Goal: Information Seeking & Learning: Learn about a topic

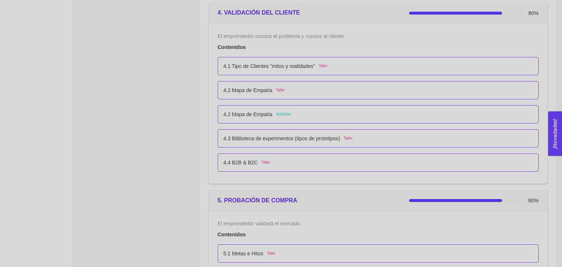
scroll to position [1201, 0]
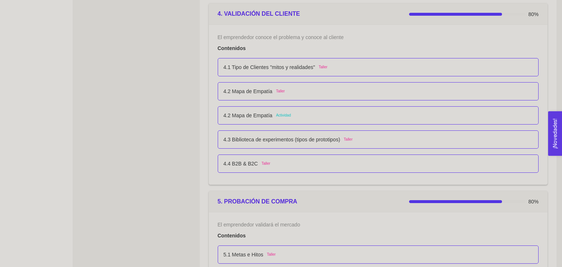
click at [359, 110] on div "4.2 Mapa de Empatía Actividad" at bounding box center [378, 115] width 321 height 18
click at [267, 113] on p "4.2 Mapa de Empatía" at bounding box center [248, 116] width 49 height 8
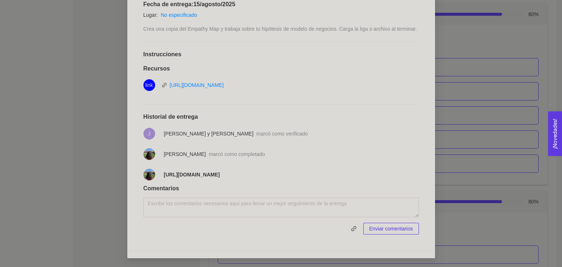
click at [95, 147] on div "4. VALIDACIÓN DEL CLIENTE El emprendedor conoce el problema y conoce al cliente…" at bounding box center [281, 133] width 562 height 267
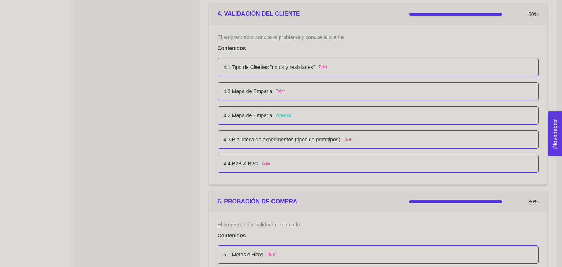
scroll to position [126, 0]
click at [294, 145] on div "4.3 Biblioteca de experimentos (tipos de prototipos) Taller" at bounding box center [378, 140] width 321 height 18
click at [374, 139] on div "4.3 Biblioteca de experimentos (tipos de prototipos) Taller" at bounding box center [378, 140] width 309 height 8
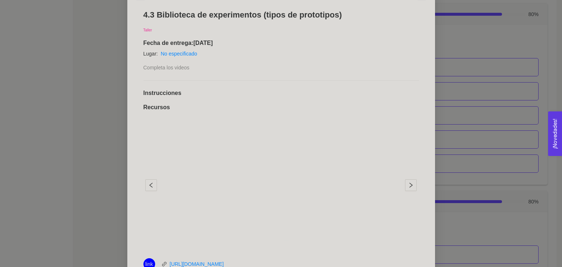
scroll to position [146, 0]
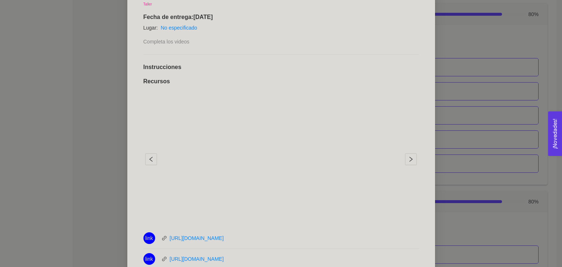
click at [501, 155] on div "4. VALIDACIÓN DEL CLIENTE El emprendedor conoce el problema y conoce al cliente…" at bounding box center [281, 133] width 562 height 267
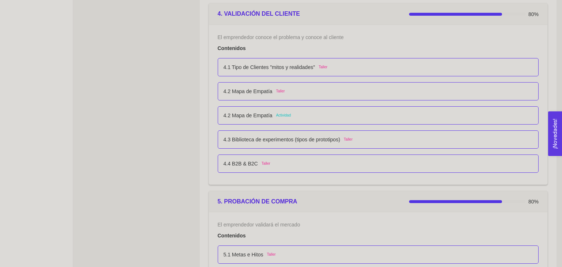
click at [372, 162] on div "4.4 B2B & B2C Taller" at bounding box center [378, 164] width 309 height 8
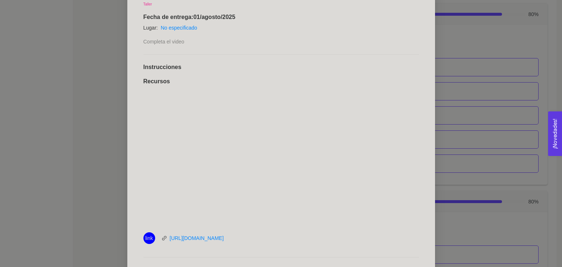
click at [425, 142] on div "4.4 B2B & B2C Taller Fecha de entrega: [DATE] Lugar: No especificado Completa e…" at bounding box center [281, 176] width 290 height 398
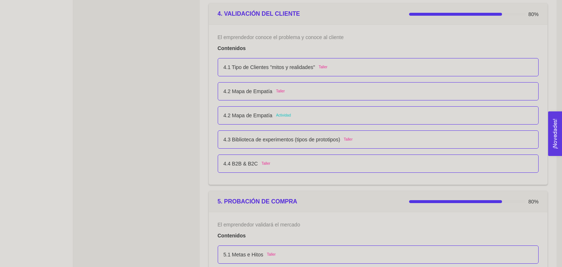
click at [351, 91] on div "4.2 Mapa de Empatía Taller" at bounding box center [378, 91] width 309 height 8
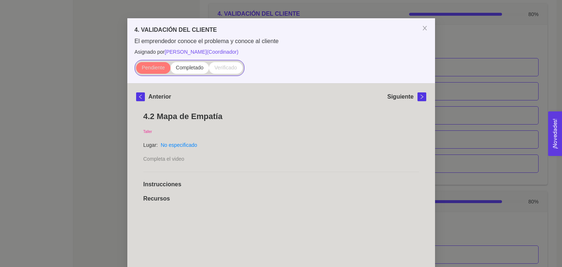
scroll to position [17, 0]
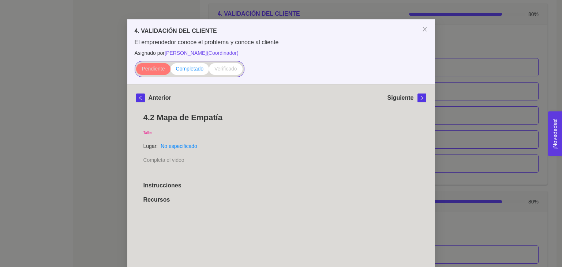
click at [174, 67] on label "Completado" at bounding box center [189, 69] width 39 height 12
click at [170, 71] on input "Completado" at bounding box center [170, 71] width 0 height 0
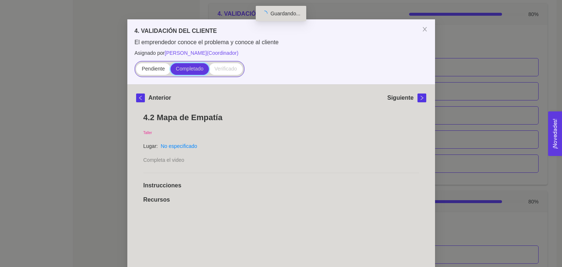
scroll to position [90, 0]
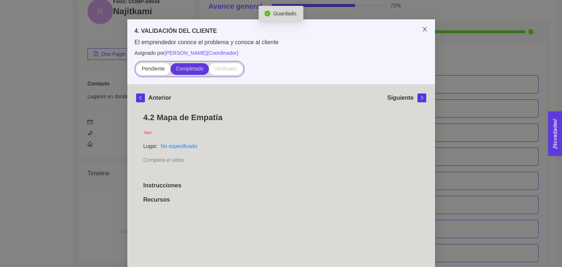
click at [424, 31] on icon "close" at bounding box center [425, 29] width 6 height 6
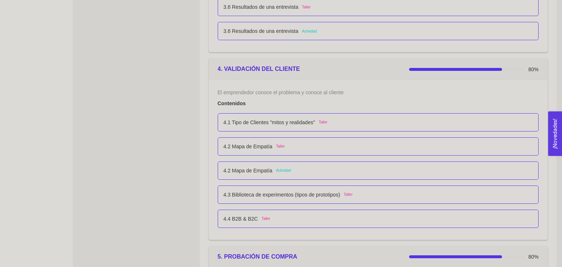
scroll to position [1149, 0]
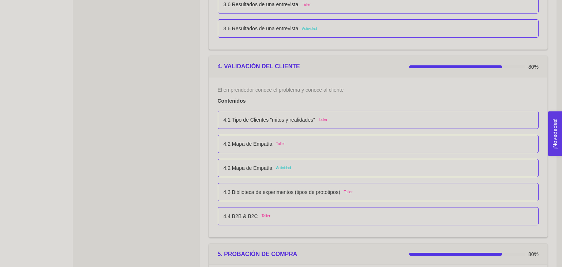
click at [290, 146] on div "4.2 Mapa de Empatía Taller" at bounding box center [378, 144] width 309 height 8
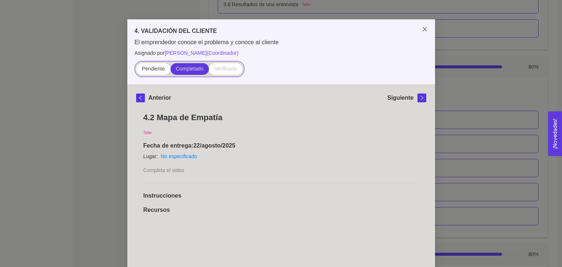
click at [424, 40] on span "Close" at bounding box center [424, 29] width 20 height 20
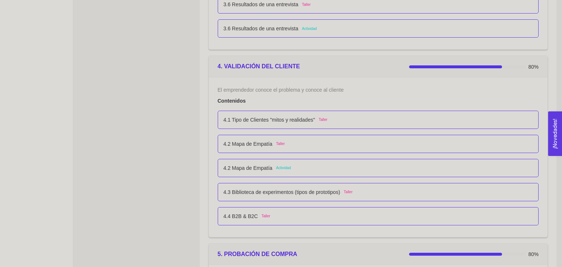
click at [386, 146] on div "4.2 Mapa de Empatía Taller" at bounding box center [378, 144] width 309 height 8
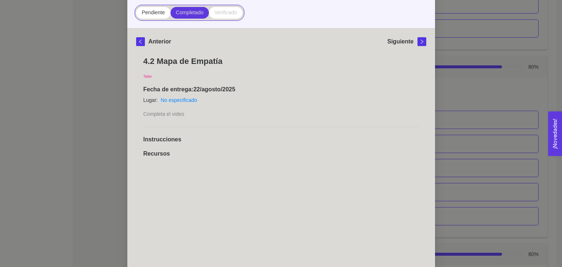
scroll to position [0, 0]
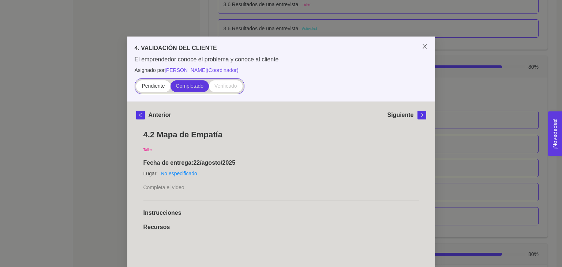
click at [424, 40] on span "Close" at bounding box center [424, 47] width 20 height 20
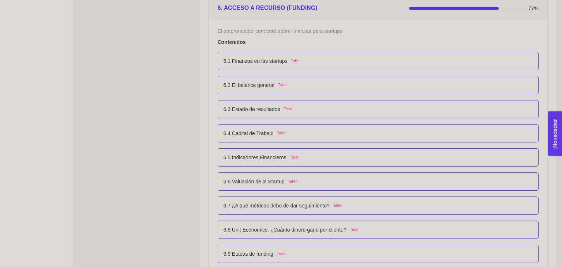
scroll to position [1703, 0]
click at [260, 113] on div "6.3 Estado de resultados Taller" at bounding box center [378, 110] width 321 height 18
click at [316, 113] on div "6.3 Estado de resultados Taller" at bounding box center [378, 110] width 321 height 18
click at [353, 68] on div "6.1 Finanzas en las startups Taller" at bounding box center [378, 61] width 321 height 18
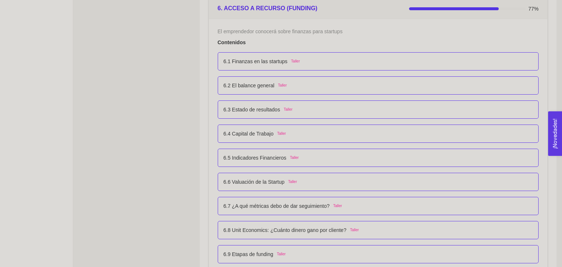
click at [346, 64] on div "6.1 Finanzas en las startups Taller" at bounding box center [378, 61] width 309 height 8
click at [0, 0] on span "El emprendedor conoce el problema y conoce al cliente" at bounding box center [0, 0] width 0 height 0
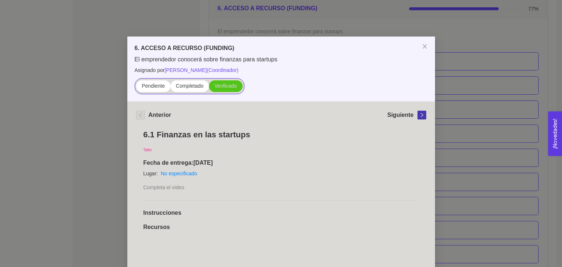
click at [422, 118] on button "button" at bounding box center [421, 115] width 9 height 9
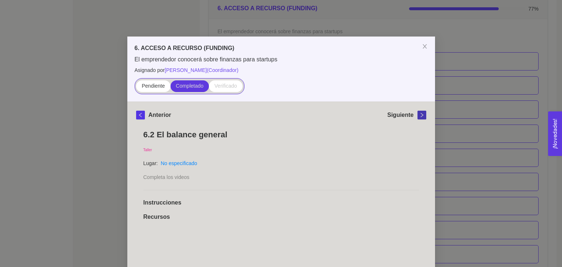
click at [422, 118] on button "button" at bounding box center [421, 115] width 9 height 9
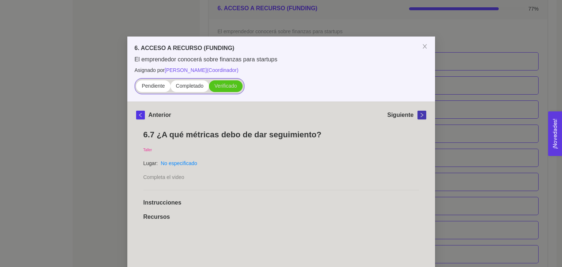
click at [422, 118] on button "button" at bounding box center [421, 115] width 9 height 9
click at [429, 44] on span "Close" at bounding box center [424, 47] width 20 height 20
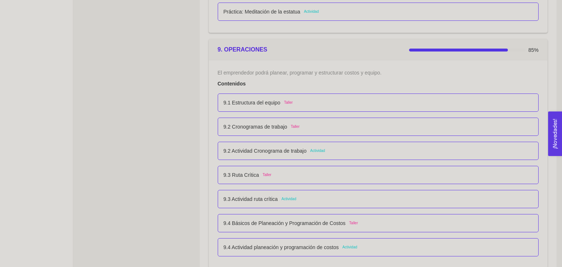
scroll to position [2430, 0]
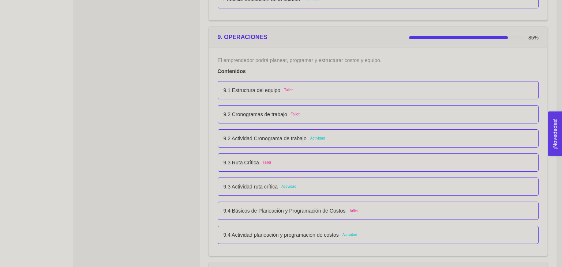
click at [367, 138] on div "9.2 Actividad Cronograma de trabajo Actividad" at bounding box center [378, 139] width 309 height 8
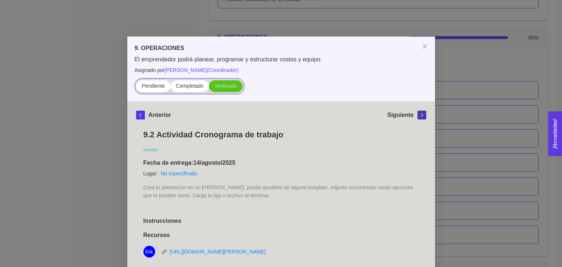
click at [422, 117] on icon "right" at bounding box center [421, 115] width 5 height 5
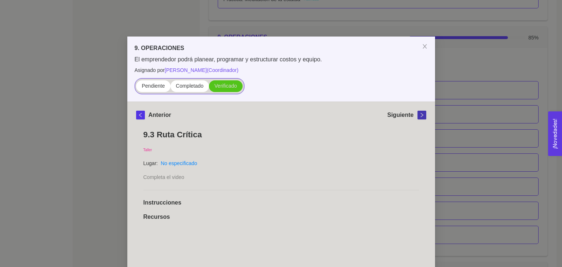
click at [422, 117] on icon "right" at bounding box center [421, 115] width 5 height 5
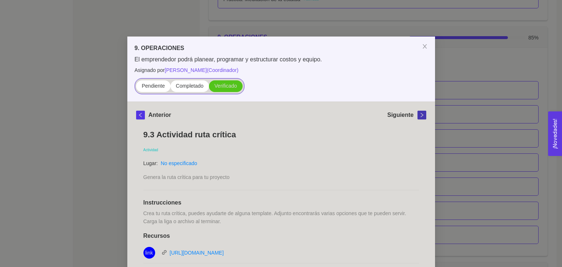
click at [422, 117] on icon "right" at bounding box center [421, 115] width 5 height 5
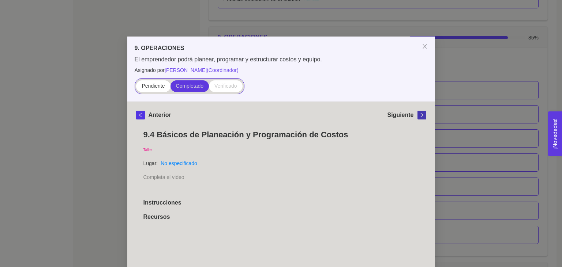
click at [422, 117] on icon "right" at bounding box center [421, 115] width 5 height 5
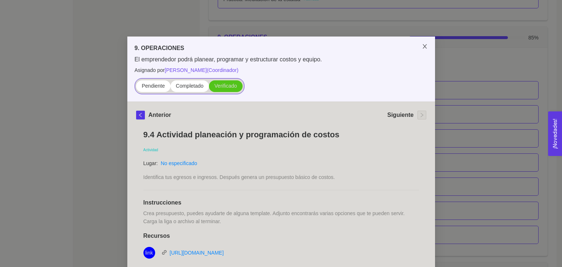
click at [428, 52] on span "Close" at bounding box center [424, 47] width 20 height 20
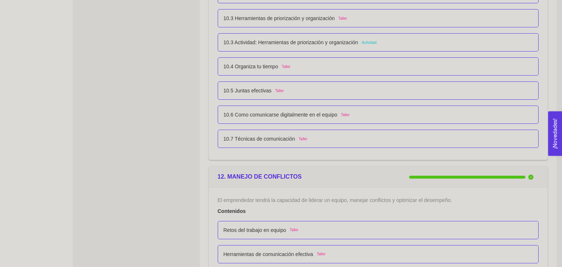
scroll to position [2810, 0]
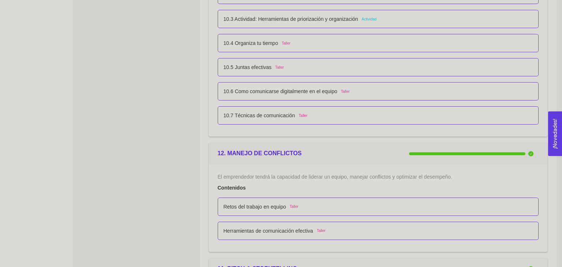
click at [261, 114] on p "10.7 Técnicas de comunicación" at bounding box center [260, 116] width 72 height 8
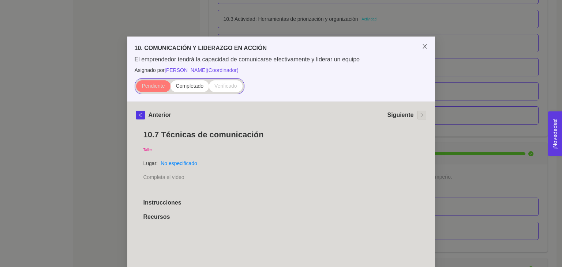
click at [424, 45] on icon "close" at bounding box center [425, 47] width 6 height 6
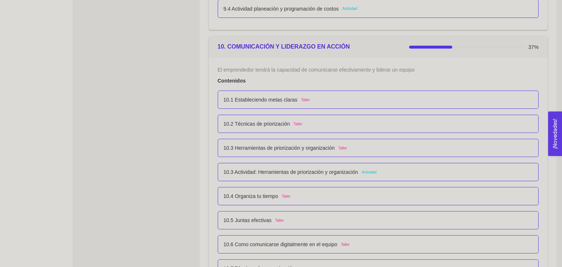
scroll to position [2651, 0]
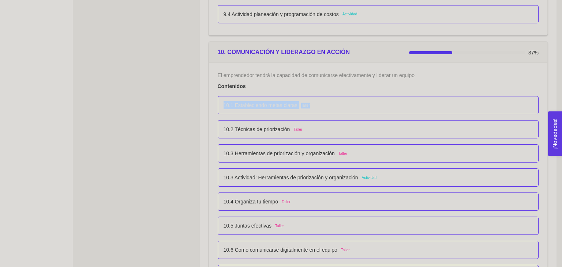
drag, startPoint x: 400, startPoint y: 100, endPoint x: 433, endPoint y: 84, distance: 36.2
click at [433, 84] on div "El emprendedor tendrá la capacidad de comunicarse efectivamente y liderar un eq…" at bounding box center [378, 178] width 321 height 215
click at [433, 84] on div "Contenidos" at bounding box center [378, 86] width 321 height 8
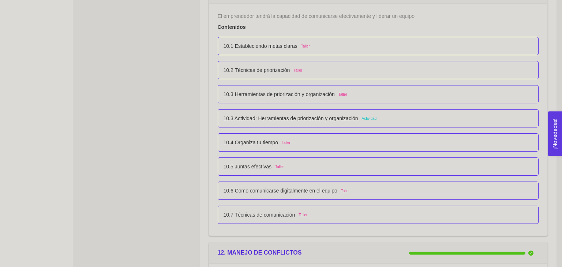
scroll to position [2695, 0]
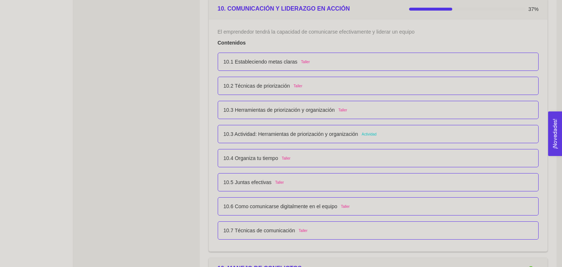
click at [395, 146] on li "10.4 Organiza tu tiempo Taller" at bounding box center [378, 158] width 321 height 24
click at [402, 137] on div "10.3 Actividad: Herramientas de priorización y organización Actividad" at bounding box center [378, 134] width 321 height 18
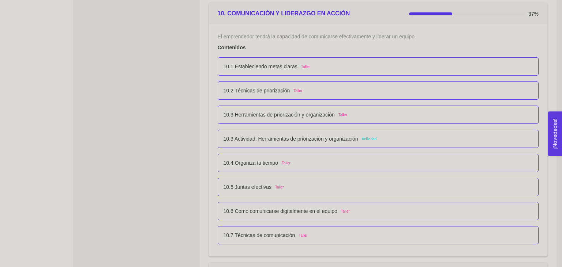
scroll to position [2690, 0]
